Goal: Information Seeking & Learning: Learn about a topic

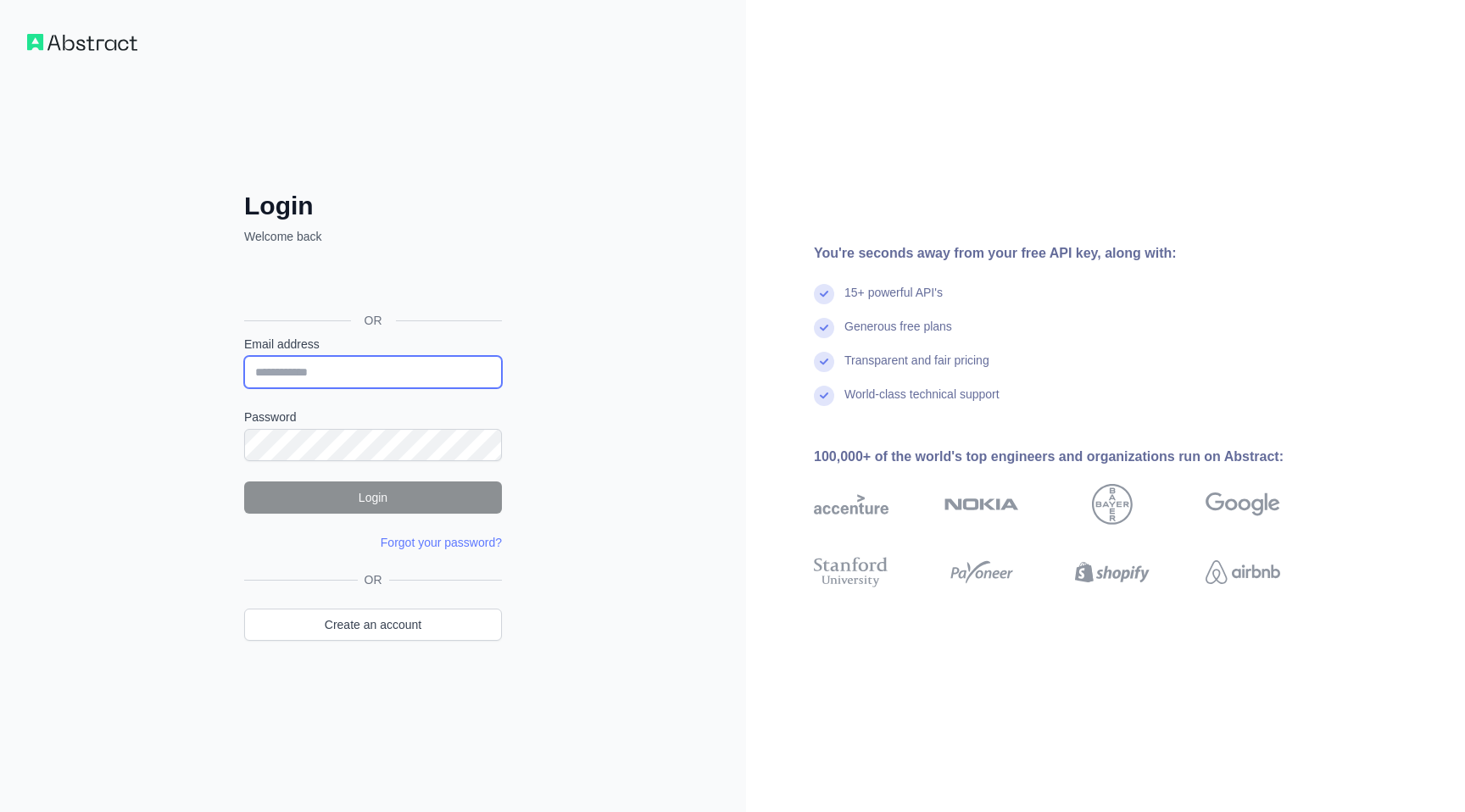
click at [298, 372] on input "Email address" at bounding box center [373, 372] width 258 height 32
type input "**********"
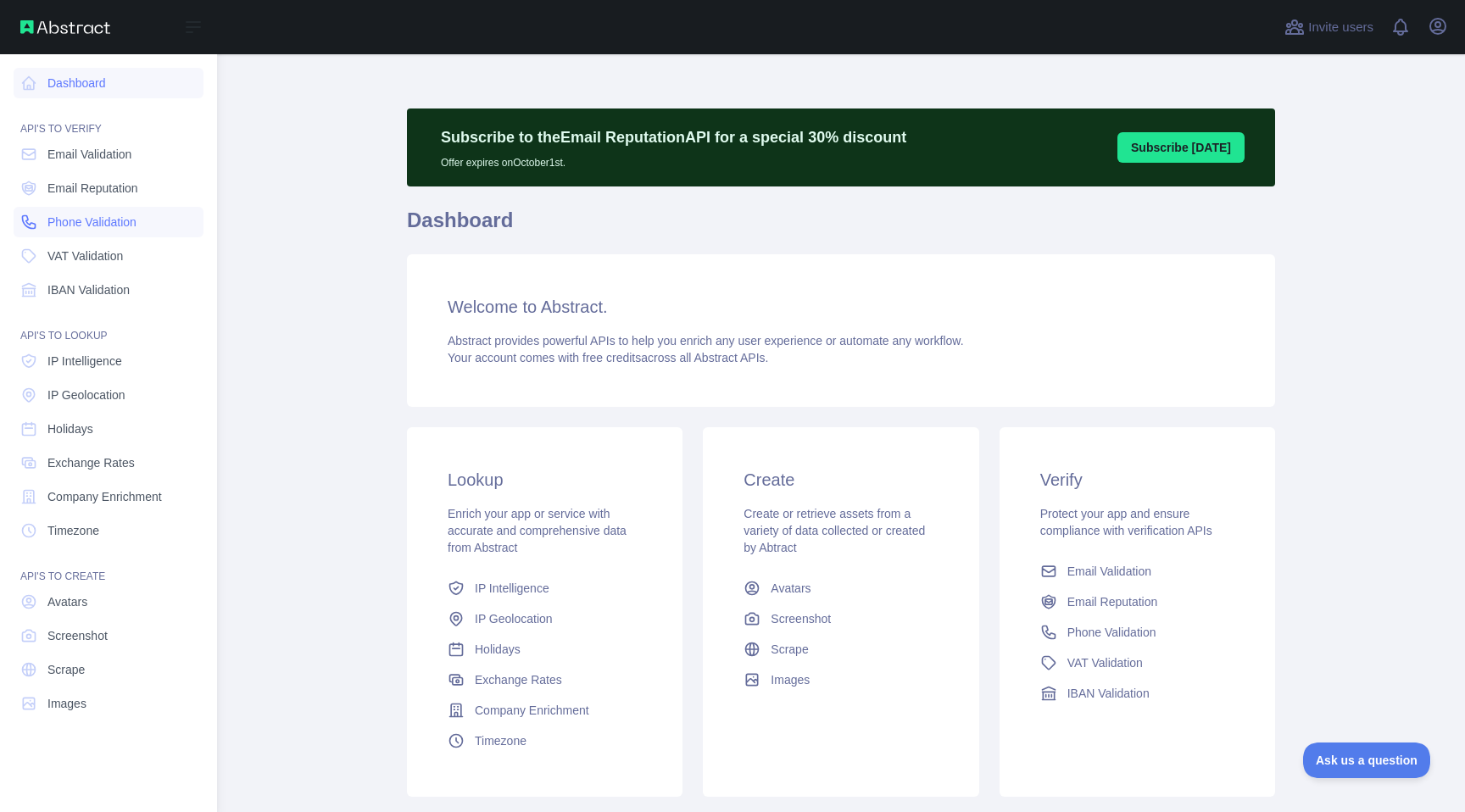
click at [101, 218] on span "Phone Validation" at bounding box center [92, 221] width 89 height 17
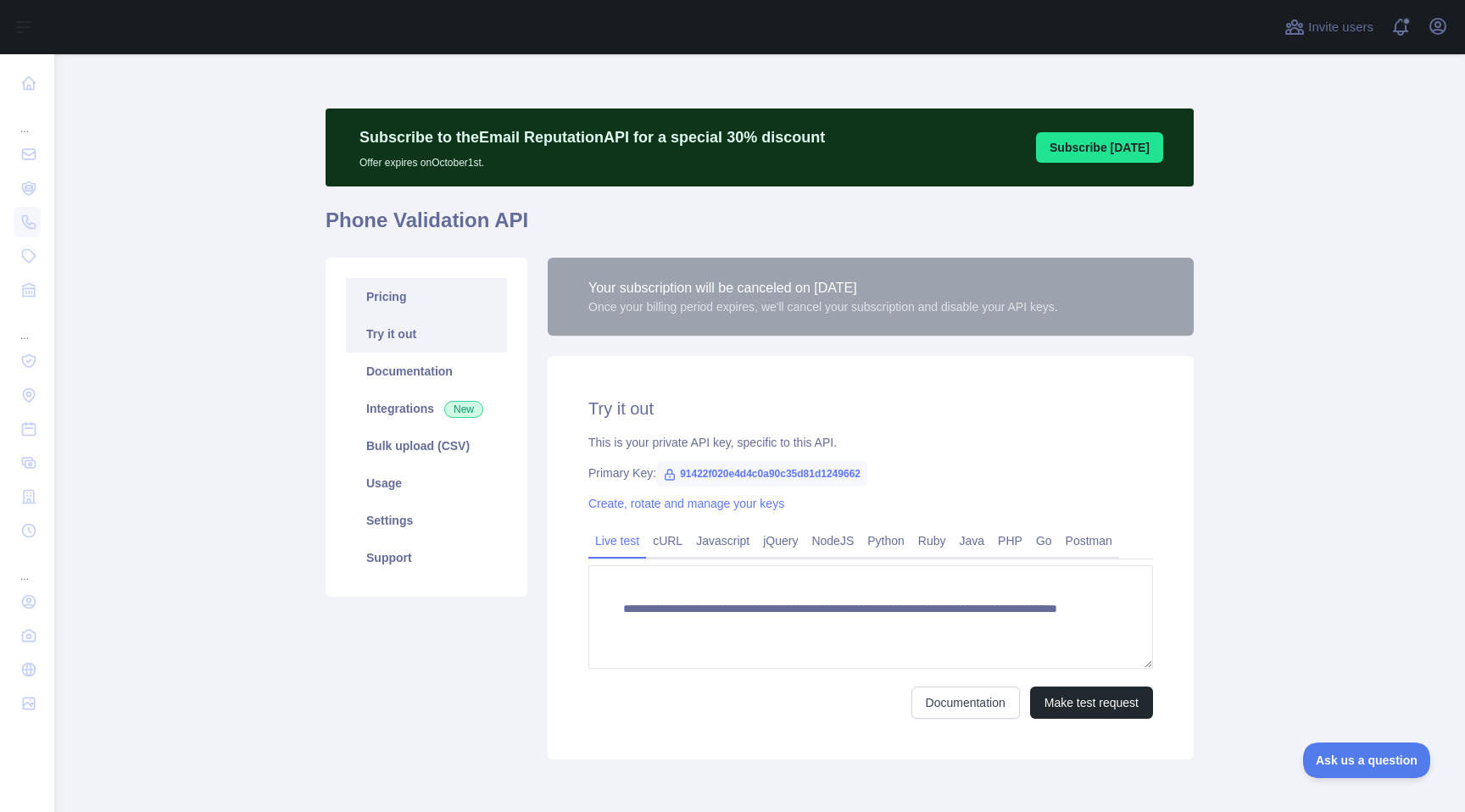
click at [439, 295] on link "Pricing" at bounding box center [426, 297] width 161 height 37
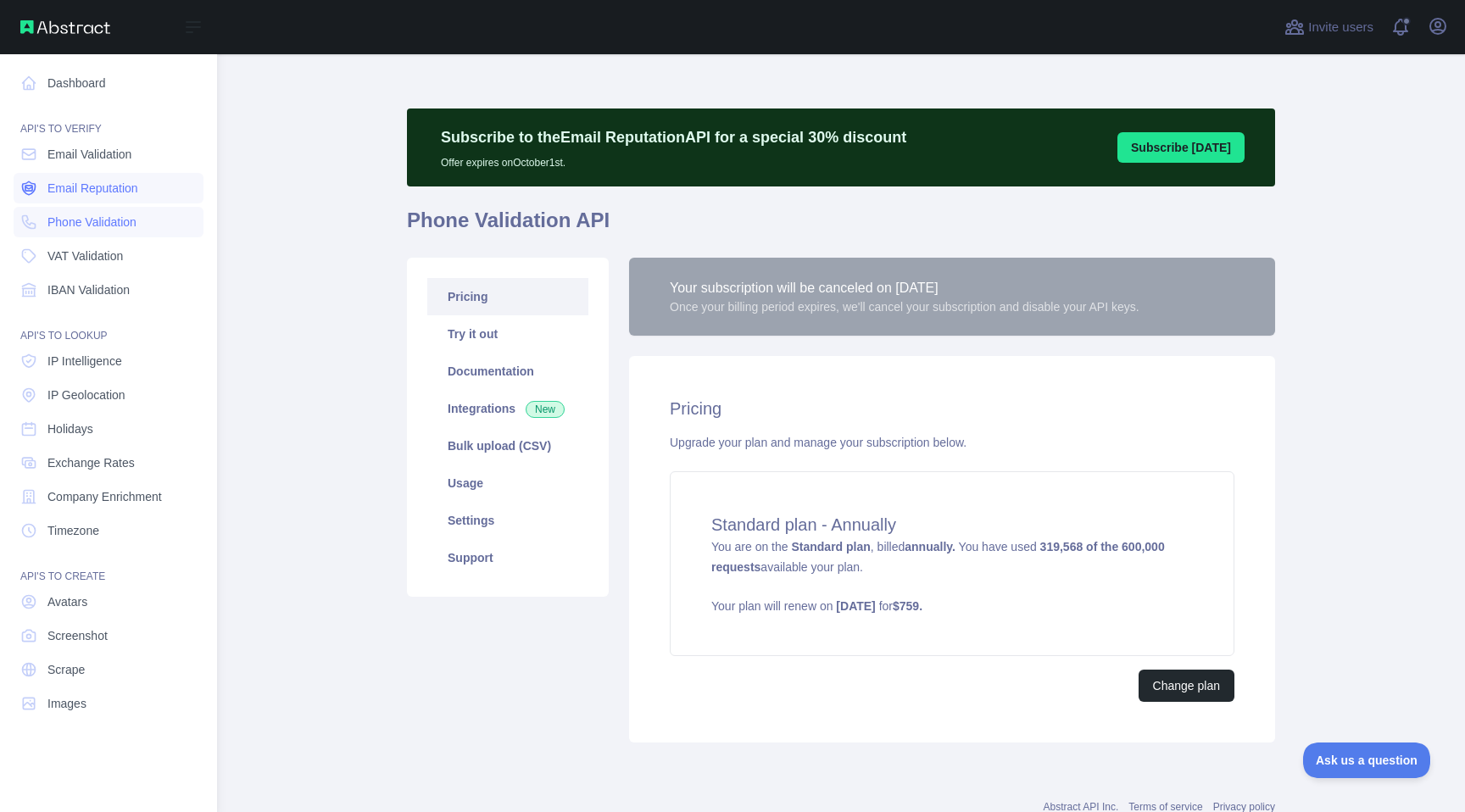
click at [94, 183] on span "Email Reputation" at bounding box center [93, 188] width 91 height 17
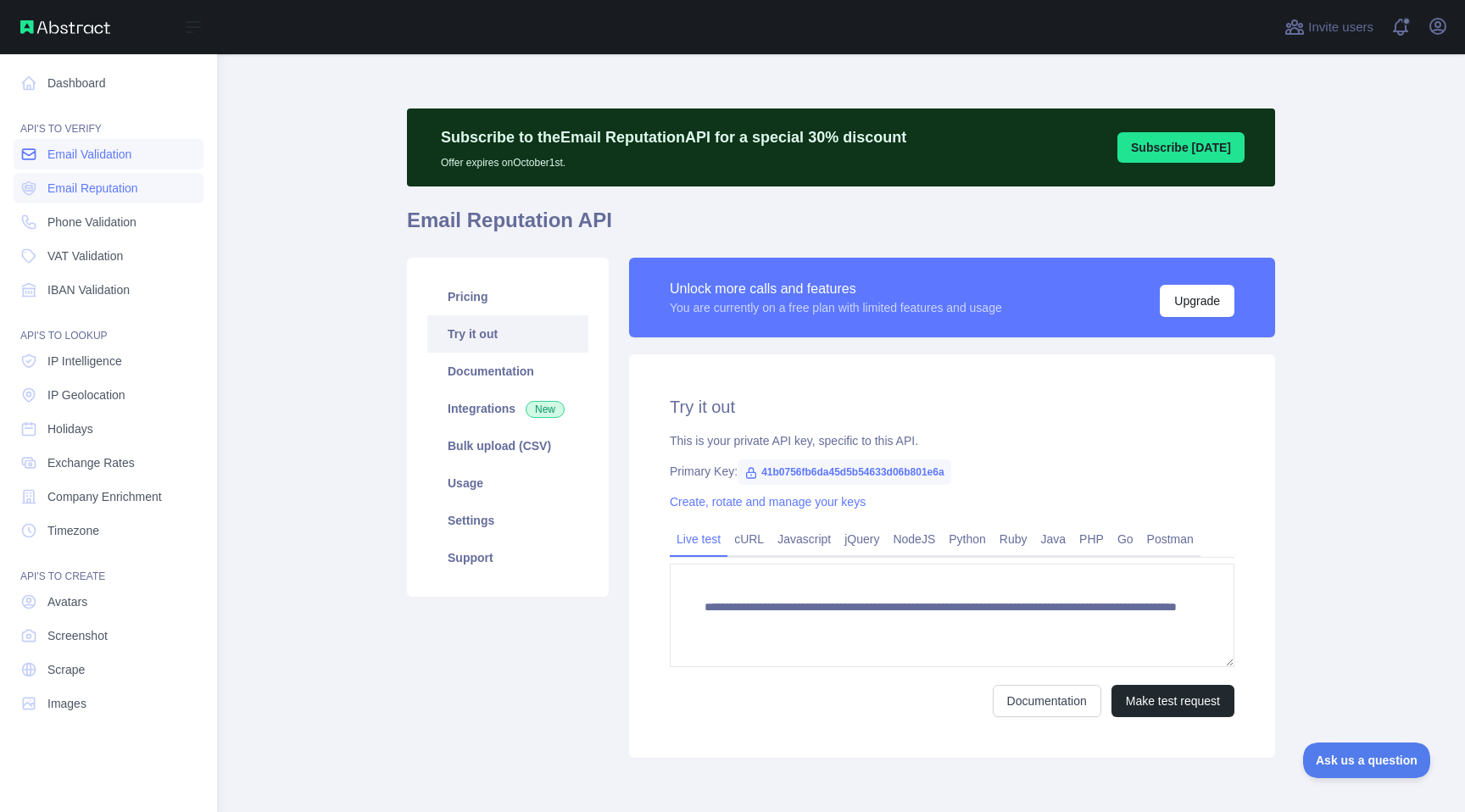
click at [131, 154] on span "Email Validation" at bounding box center [90, 154] width 84 height 17
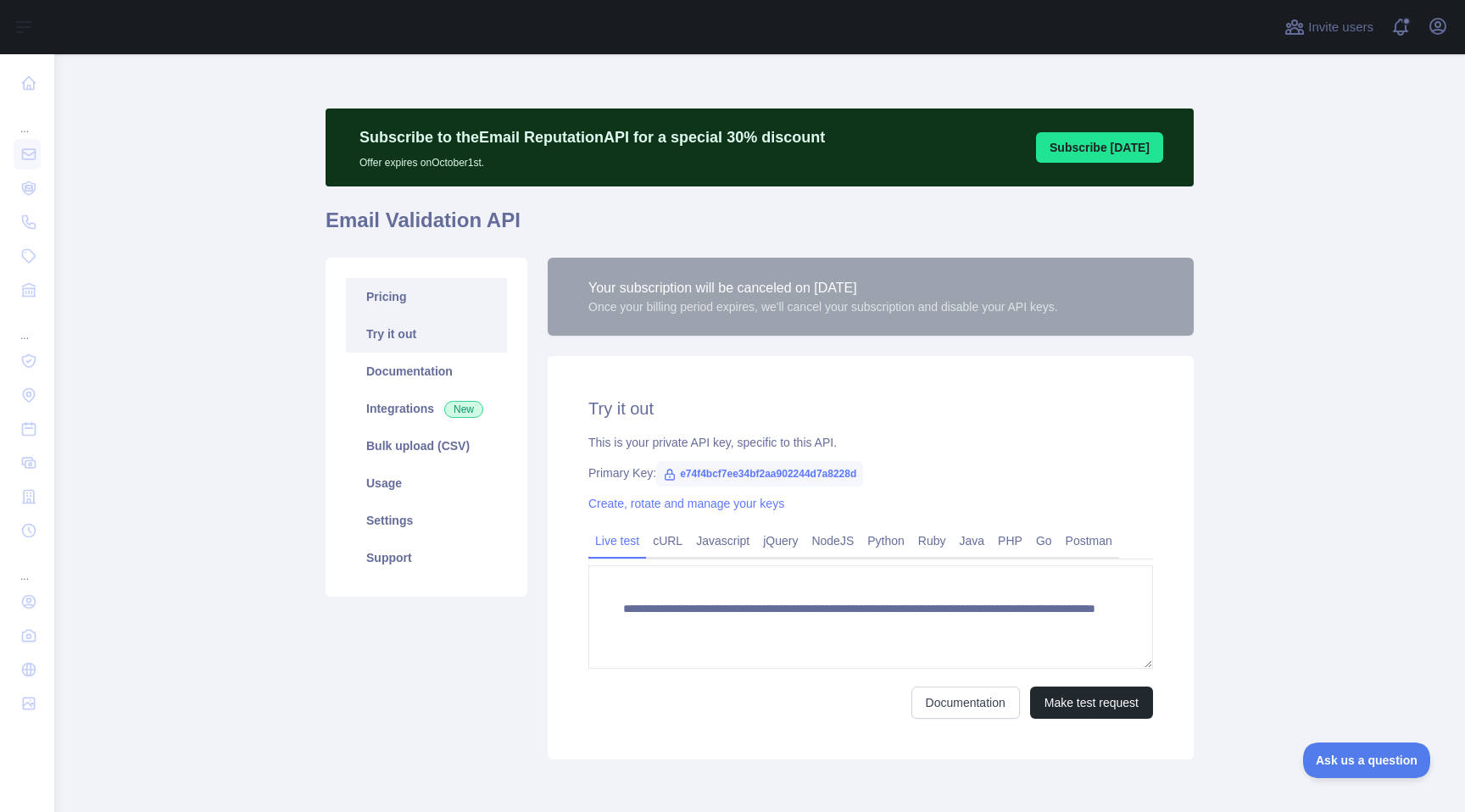
click at [458, 295] on link "Pricing" at bounding box center [426, 297] width 161 height 37
